Goal: Task Accomplishment & Management: Manage account settings

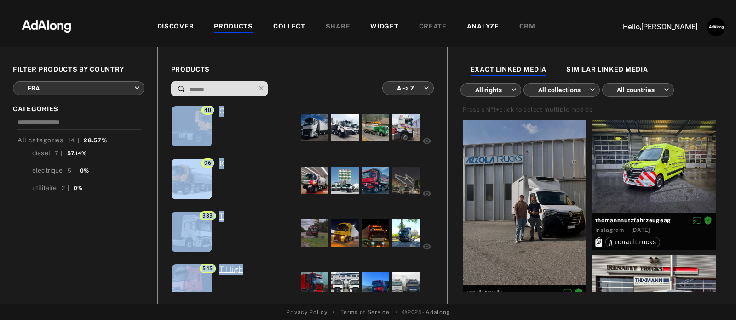
click at [120, 26] on div "DISCOVER PRODUCTS COLLECT SHARE WIDGET CREATE ANALYZE CRM" at bounding box center [346, 27] width 518 height 11
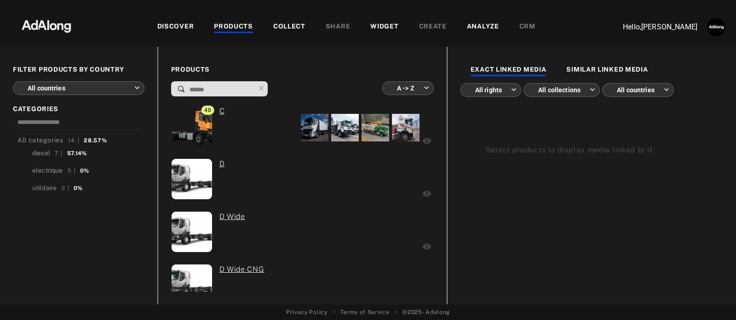
scroll to position [554, 0]
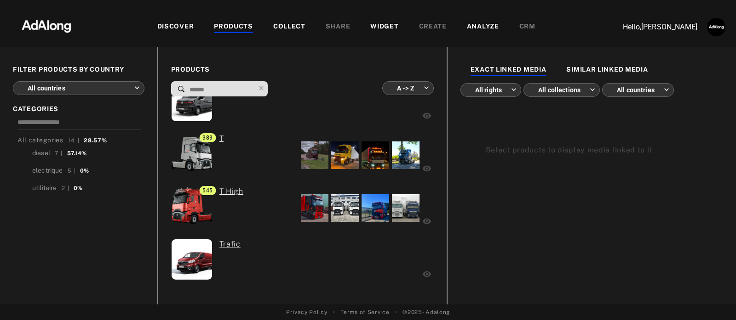
click at [101, 84] on body "DISCOVER PRODUCTS COLLECT SHARE WIDGET CREATE ANALYZE CRM Hello, Léa Baty FILTE…" at bounding box center [368, 160] width 736 height 320
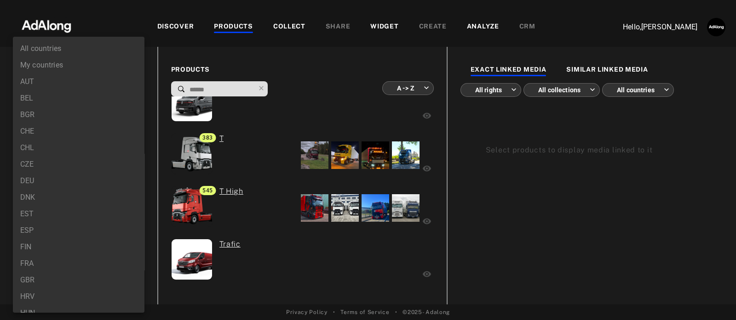
click at [52, 227] on li "ESP" at bounding box center [79, 231] width 132 height 17
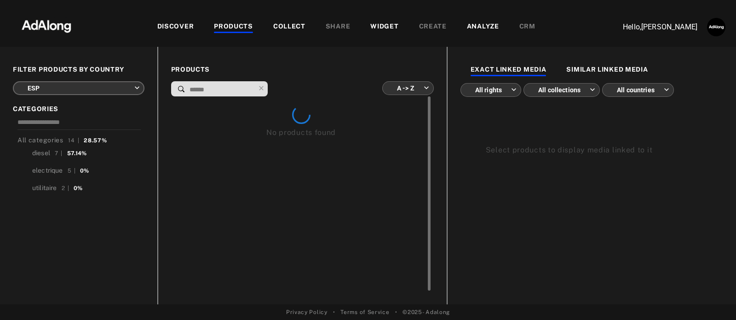
scroll to position [0, 0]
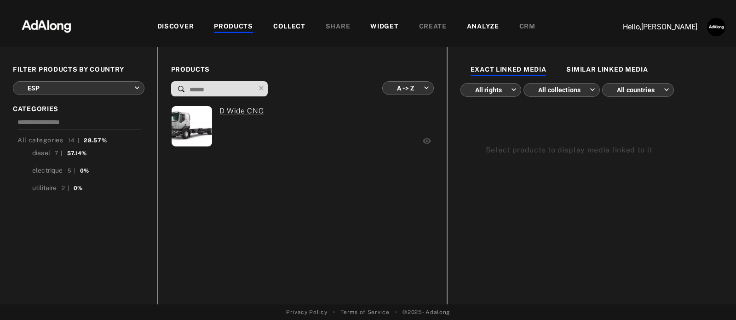
click at [108, 88] on body "DISCOVER PRODUCTS COLLECT SHARE WIDGET CREATE ANALYZE CRM Hello, Léa Baty FILTE…" at bounding box center [368, 160] width 736 height 320
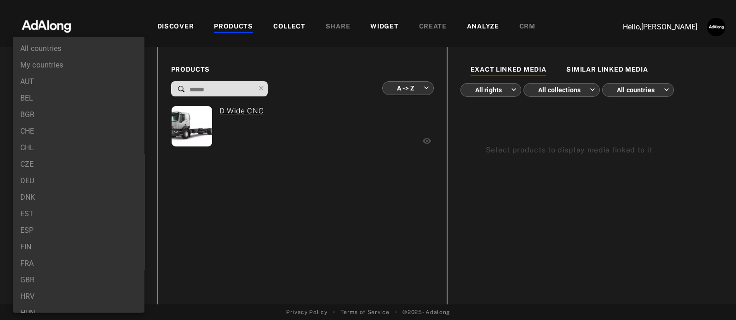
scroll to position [114, 0]
click at [46, 143] on li "FRA" at bounding box center [79, 149] width 132 height 17
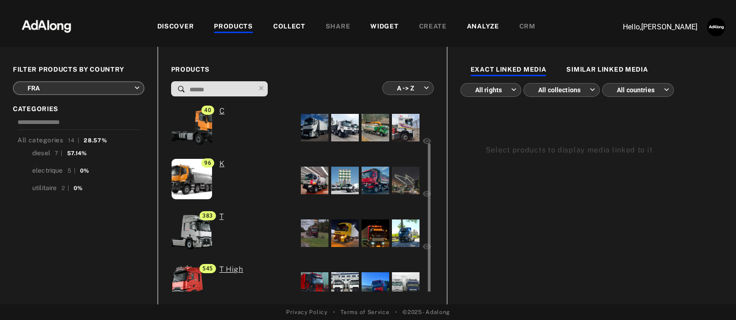
scroll to position [25, 0]
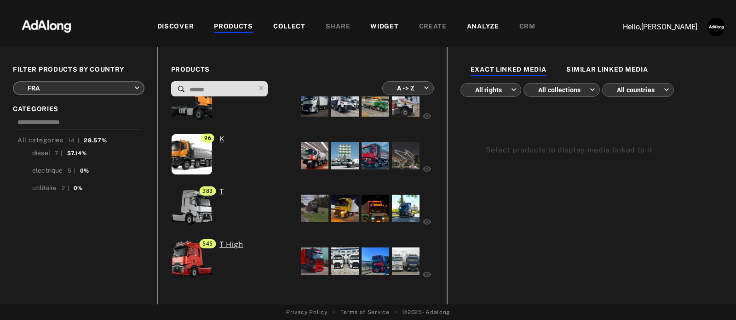
click at [80, 87] on body "DISCOVER PRODUCTS COLLECT SHARE WIDGET CREATE ANALYZE CRM Hello, Léa Baty FILTE…" at bounding box center [368, 160] width 736 height 320
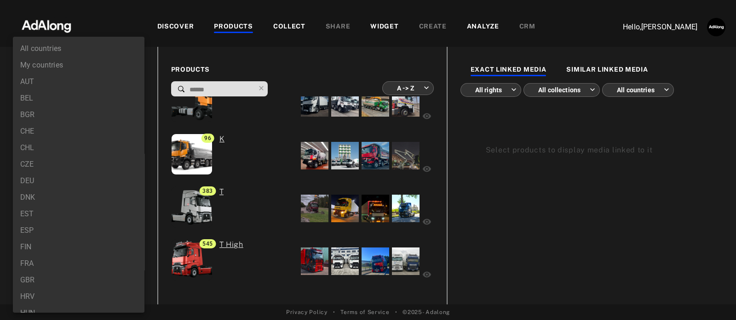
click at [67, 111] on li "BGR" at bounding box center [79, 115] width 132 height 17
type input "***"
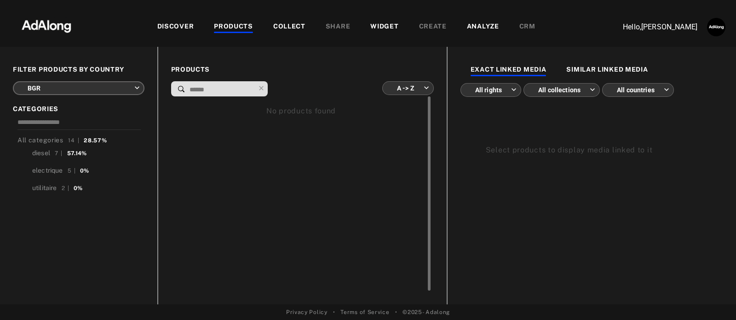
scroll to position [0, 0]
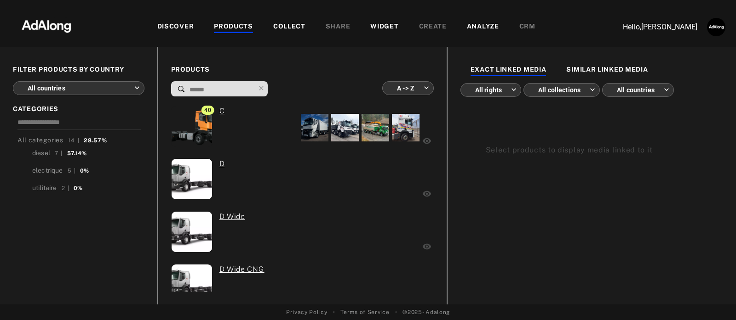
scroll to position [554, 0]
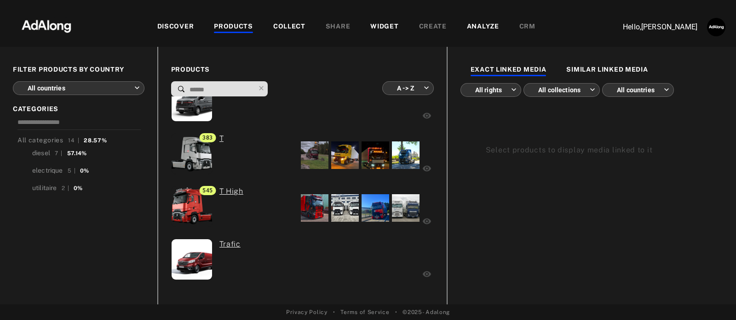
click at [103, 88] on body "DISCOVER PRODUCTS COLLECT SHARE WIDGET CREATE ANALYZE CRM Hello, Léa Baty FILTE…" at bounding box center [368, 160] width 736 height 320
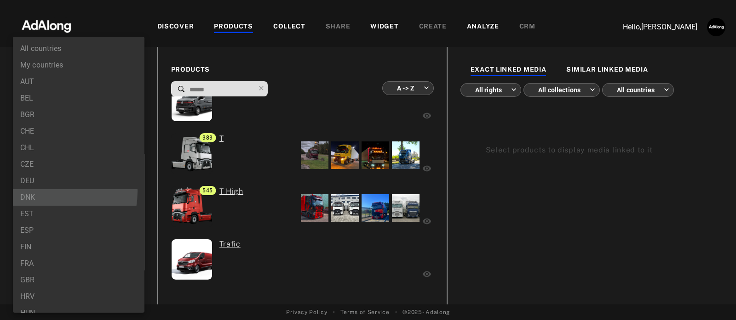
click at [46, 192] on li "DNK" at bounding box center [79, 197] width 132 height 17
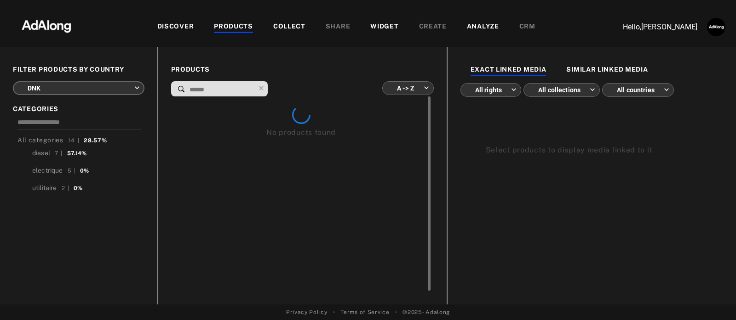
scroll to position [0, 0]
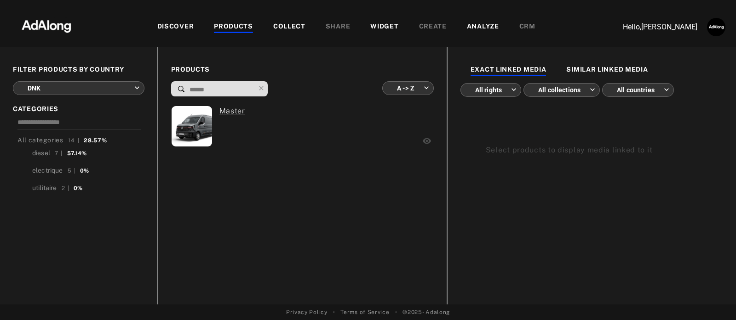
click at [103, 86] on body "DISCOVER PRODUCTS COLLECT SHARE WIDGET CREATE ANALYZE CRM Hello, Léa Baty FILTE…" at bounding box center [368, 160] width 736 height 320
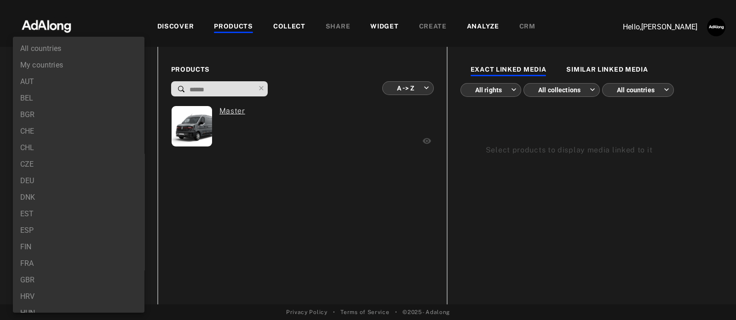
click at [78, 100] on li "BEL" at bounding box center [79, 98] width 132 height 17
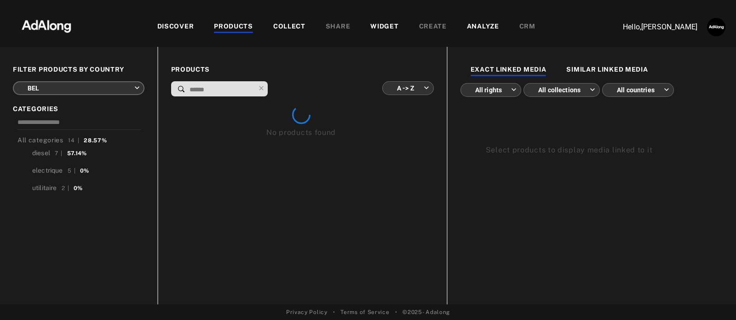
type input "***"
